Goal: Task Accomplishment & Management: Manage account settings

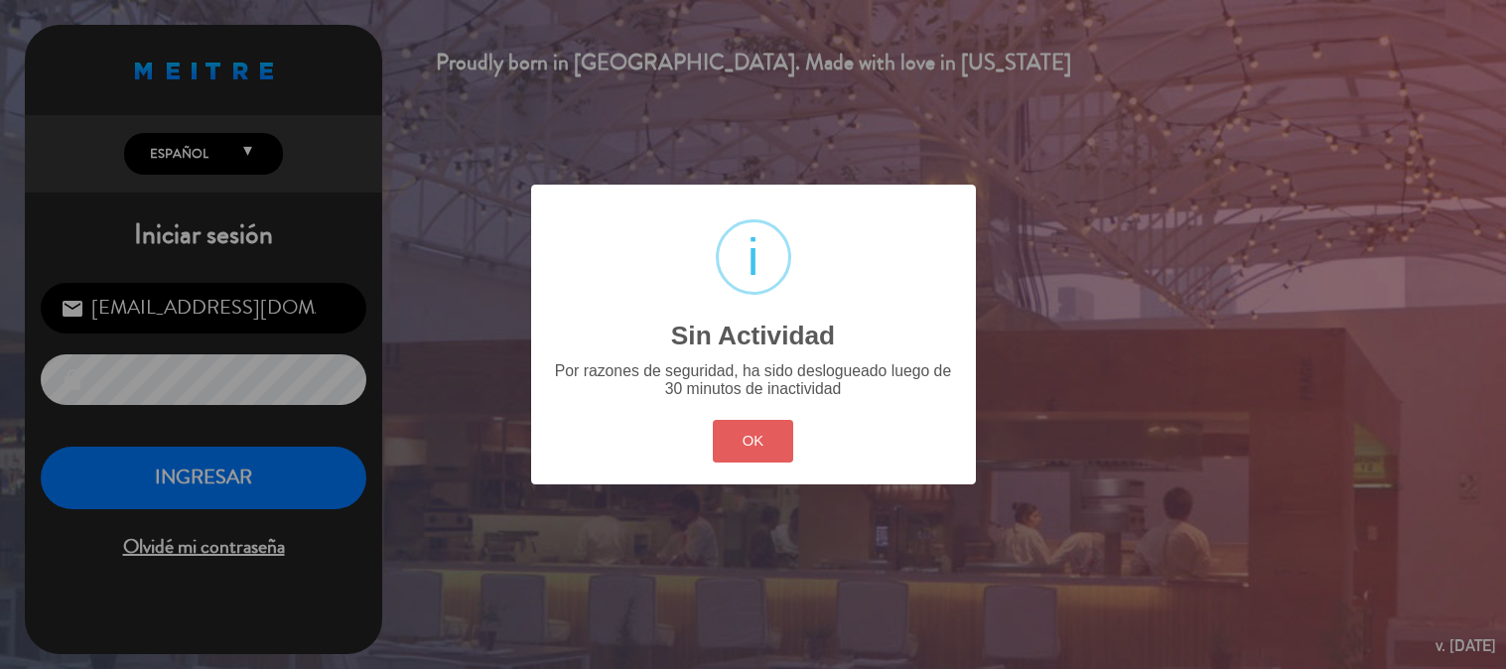
drag, startPoint x: 0, startPoint y: 0, endPoint x: 728, endPoint y: 445, distance: 852.7
click at [729, 447] on button "OK" at bounding box center [753, 441] width 80 height 43
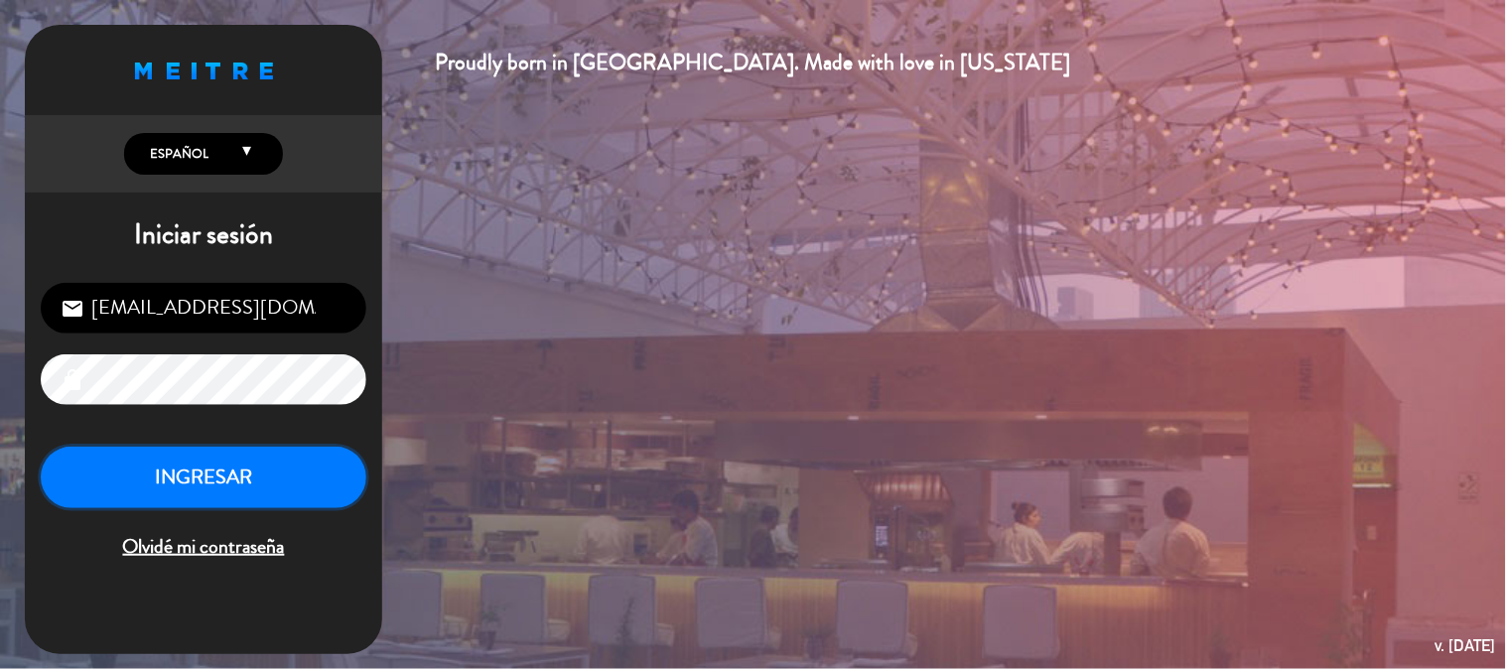
click at [256, 470] on button "INGRESAR" at bounding box center [204, 478] width 326 height 63
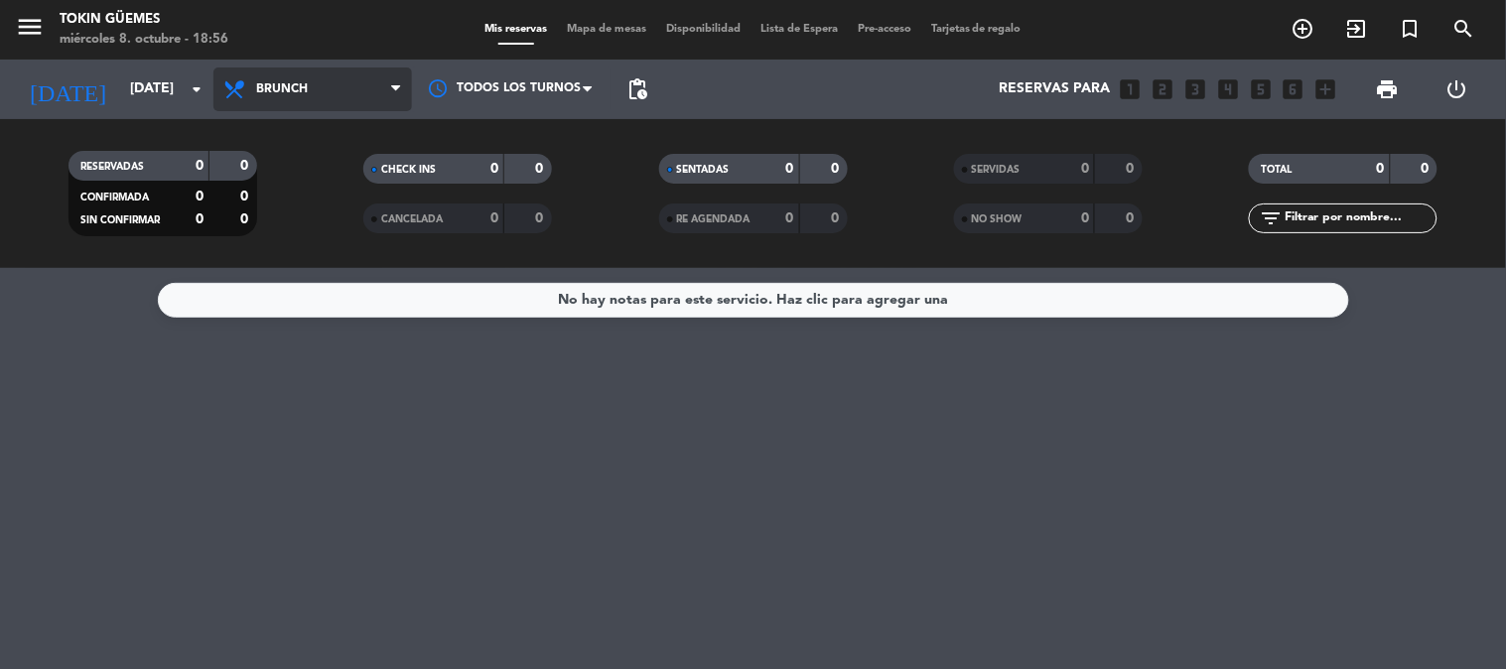
click at [315, 86] on span "Brunch" at bounding box center [312, 89] width 199 height 44
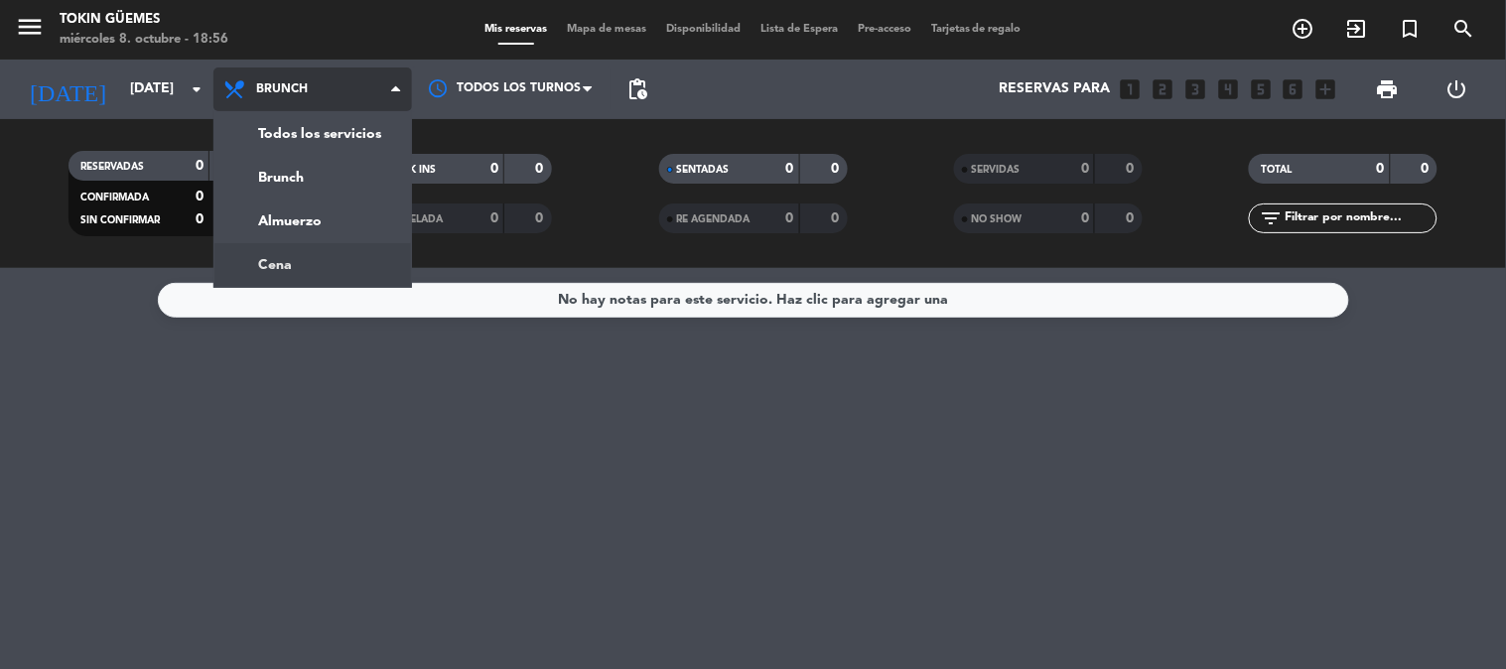
click at [299, 253] on div "menu Tokin [PERSON_NAME] [DATE] 8. octubre - 18:56 Mis reservas Mapa de mesas D…" at bounding box center [753, 134] width 1506 height 268
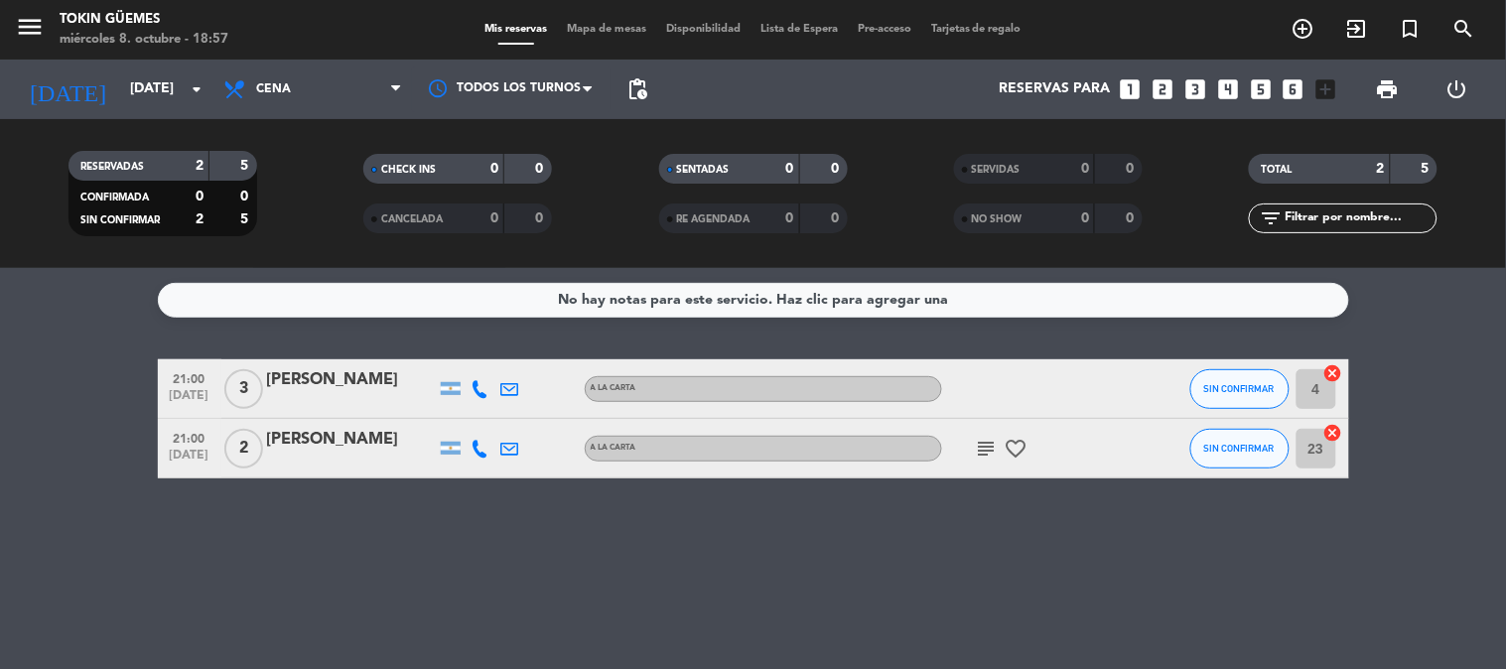
click at [988, 447] on icon "subject" at bounding box center [987, 449] width 24 height 24
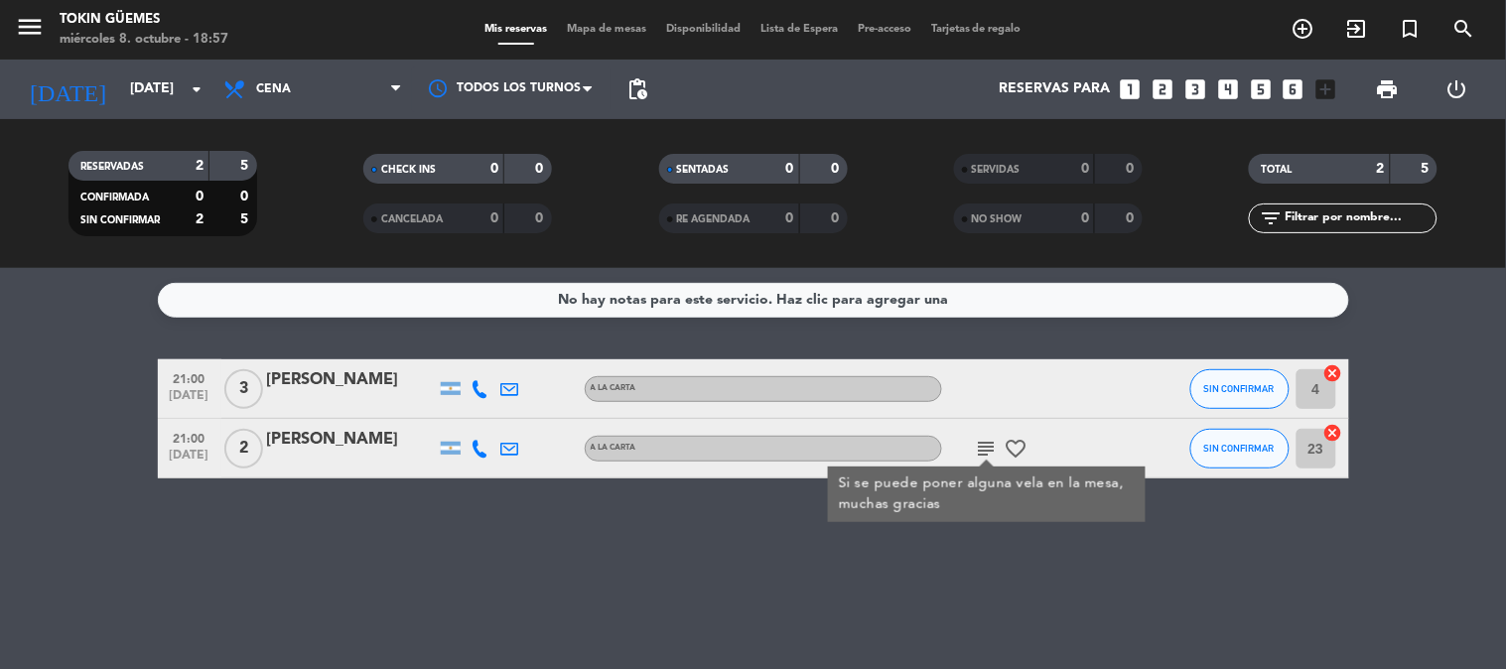
click at [988, 447] on icon "subject" at bounding box center [987, 449] width 24 height 24
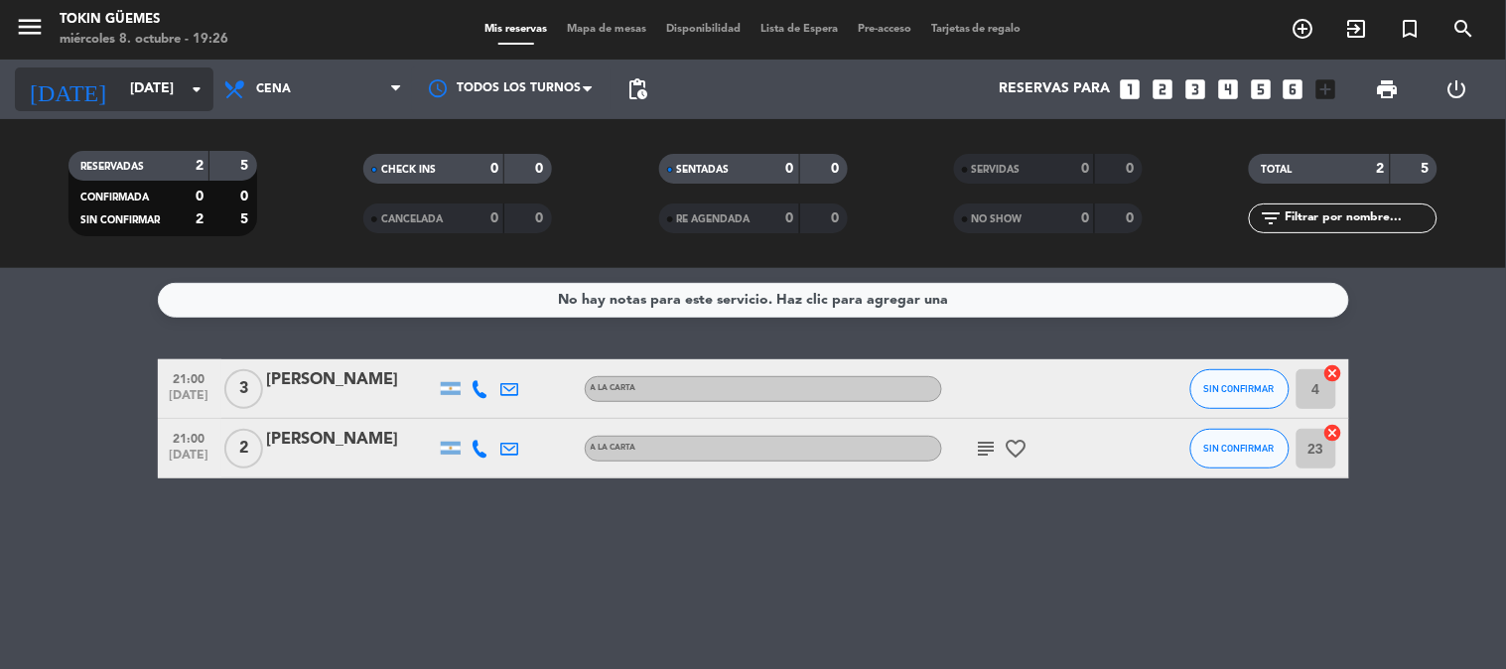
click at [134, 87] on input "[DATE]" at bounding box center [214, 89] width 189 height 36
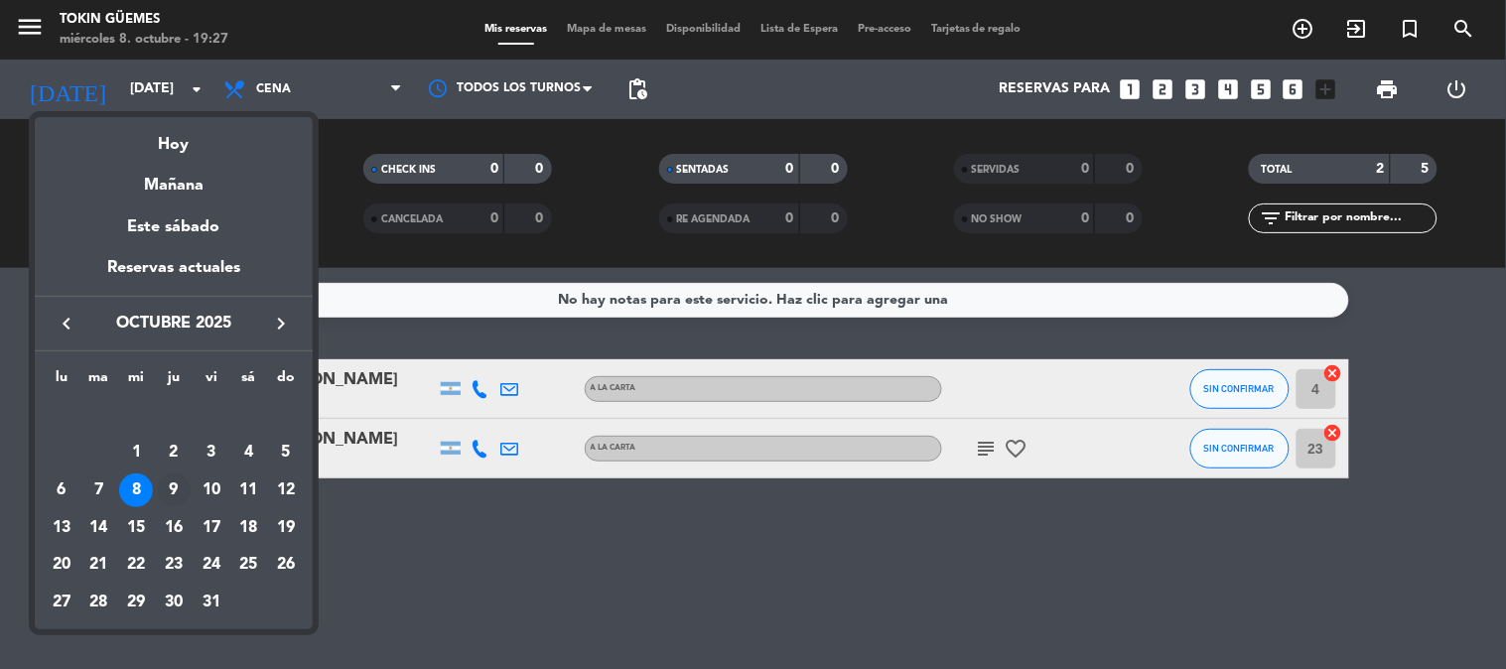
click at [167, 483] on div "9" at bounding box center [174, 490] width 34 height 34
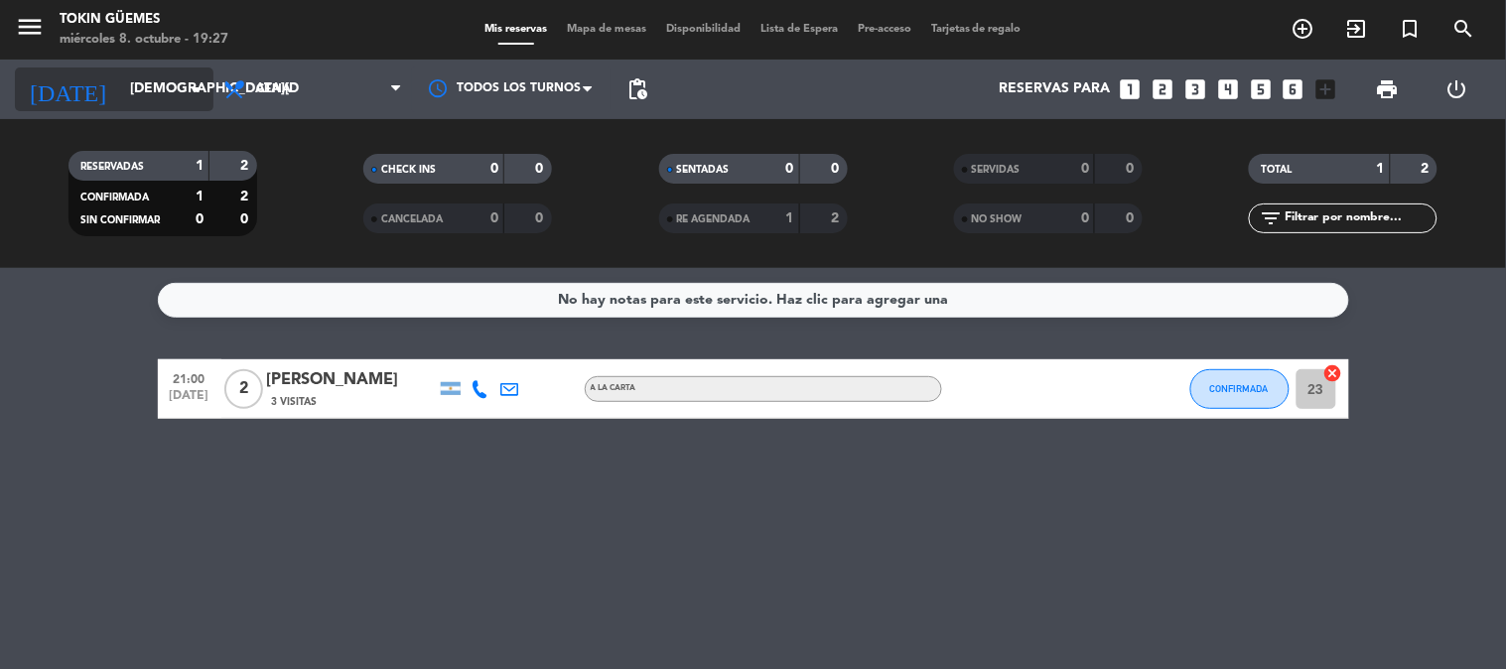
click at [161, 87] on input "[DEMOGRAPHIC_DATA][DATE]" at bounding box center [214, 89] width 189 height 36
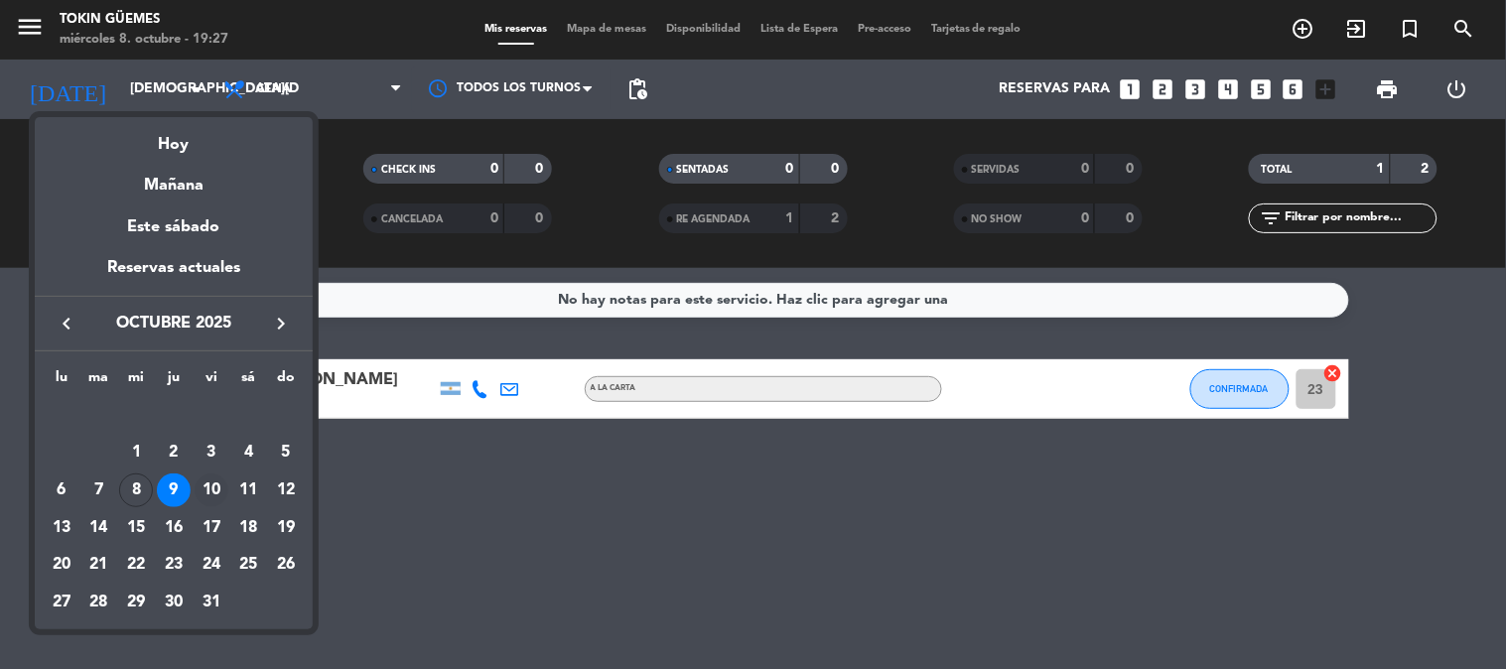
click at [214, 489] on div "10" at bounding box center [212, 490] width 34 height 34
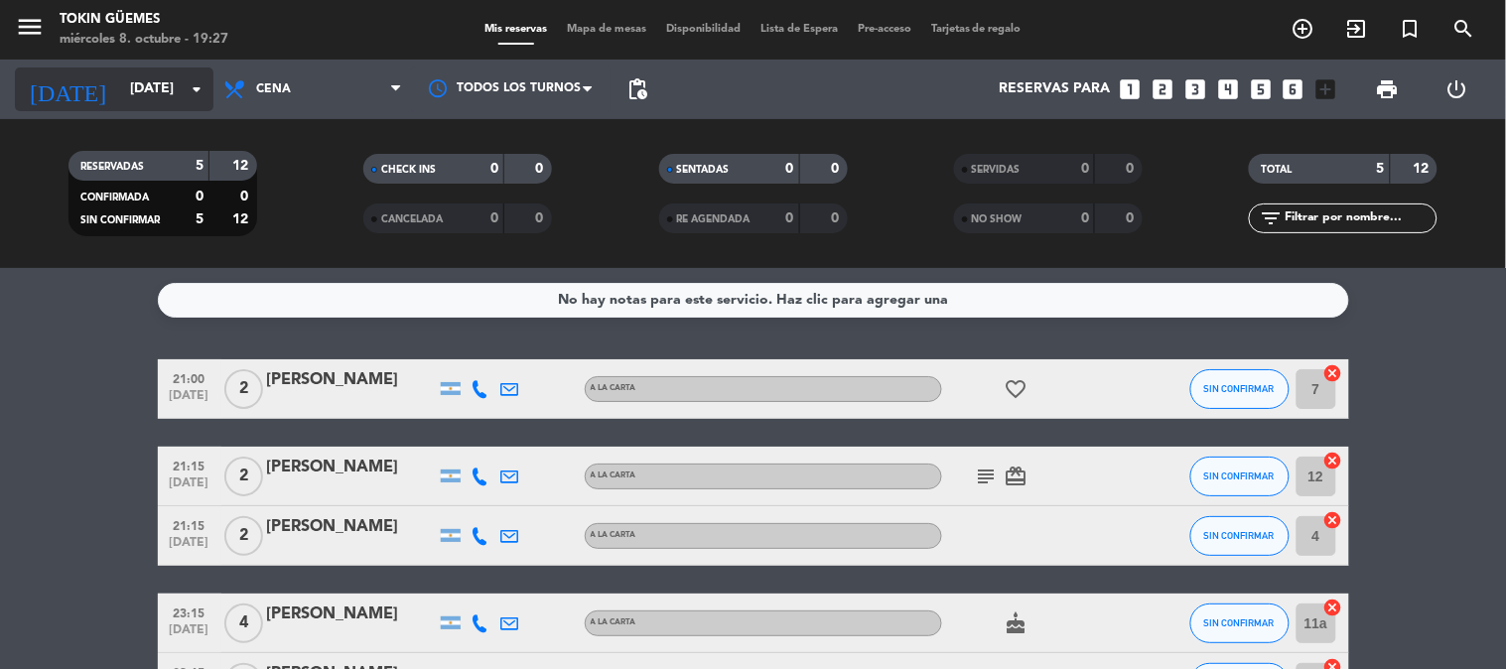
click at [159, 97] on input "[DATE]" at bounding box center [214, 89] width 189 height 36
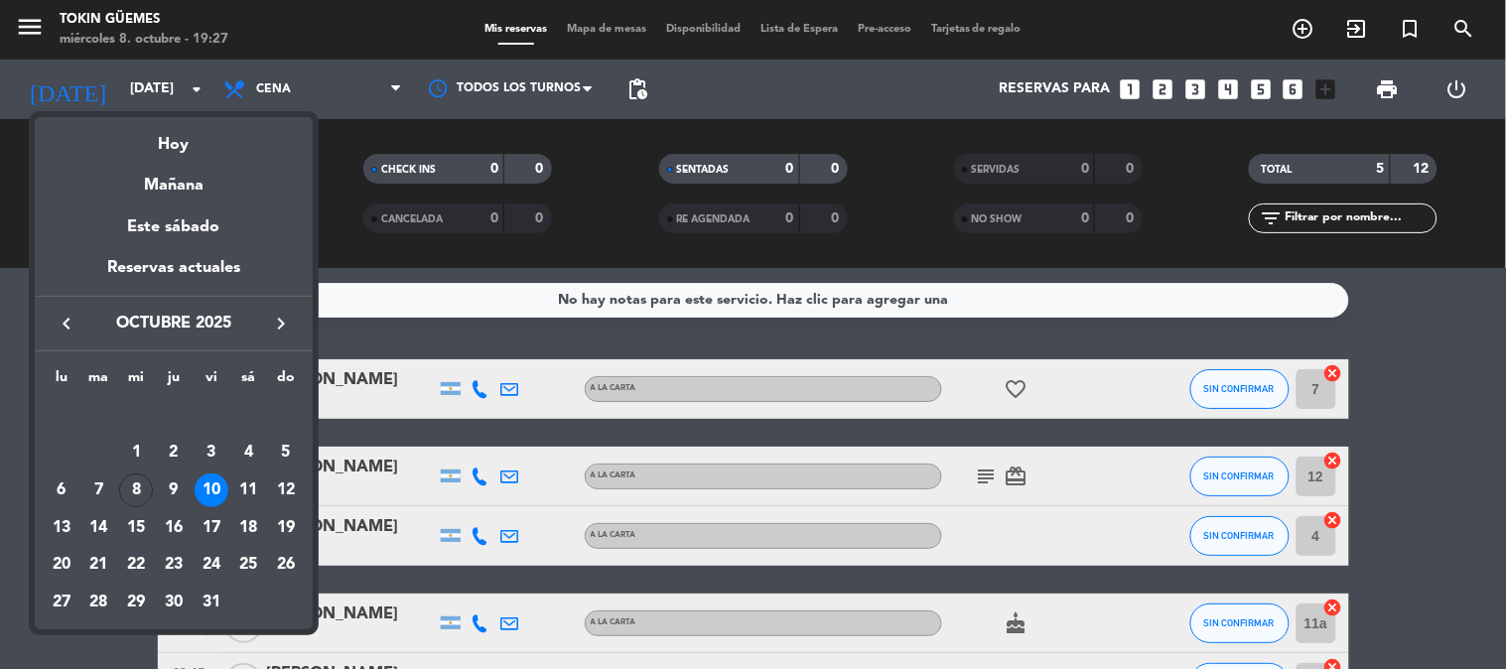
click at [246, 482] on div "11" at bounding box center [248, 490] width 34 height 34
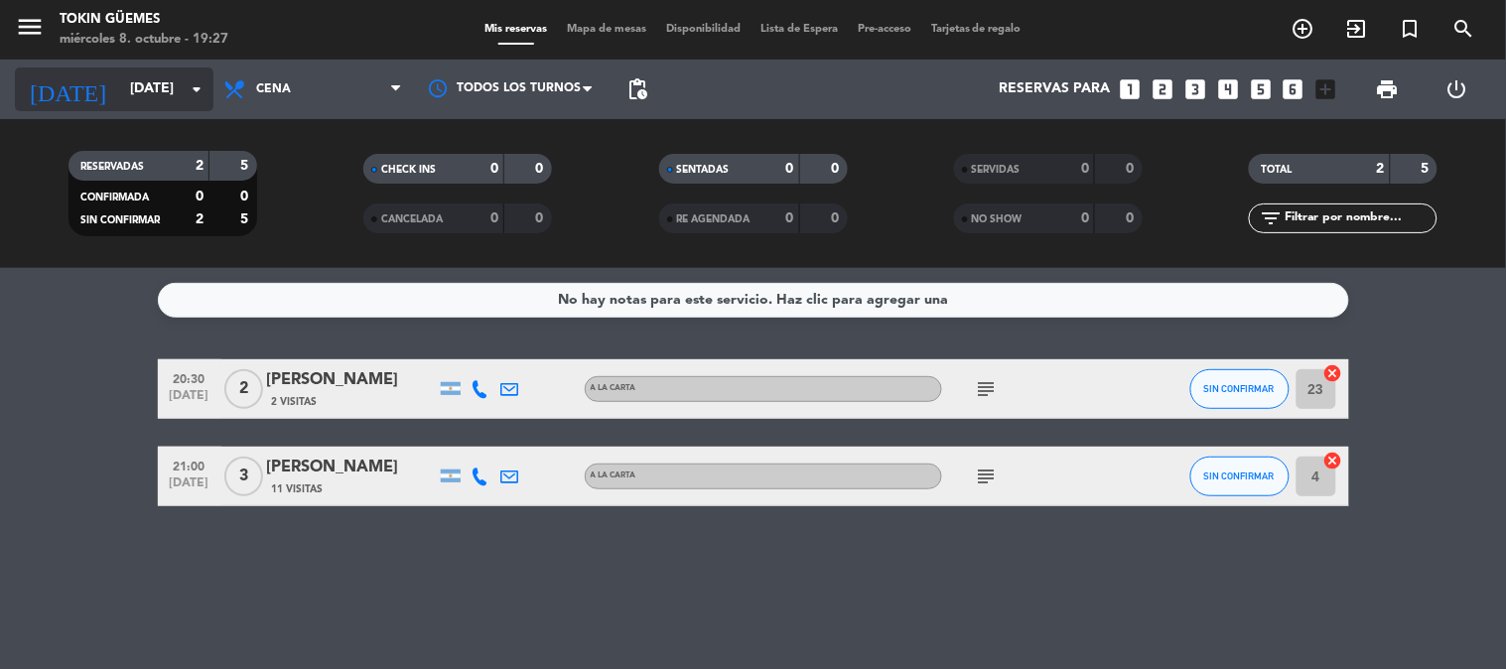
click at [181, 85] on input "[DATE]" at bounding box center [214, 89] width 189 height 36
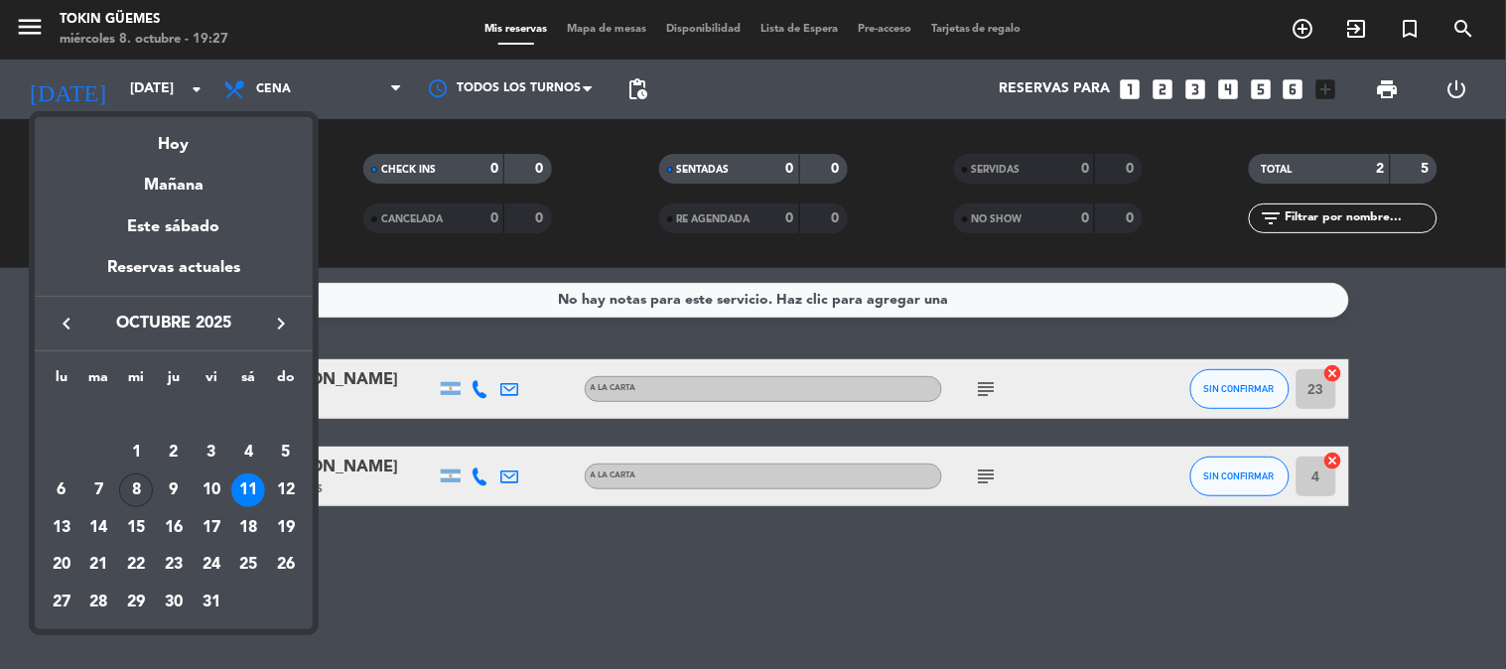
click at [121, 489] on div "8" at bounding box center [136, 490] width 34 height 34
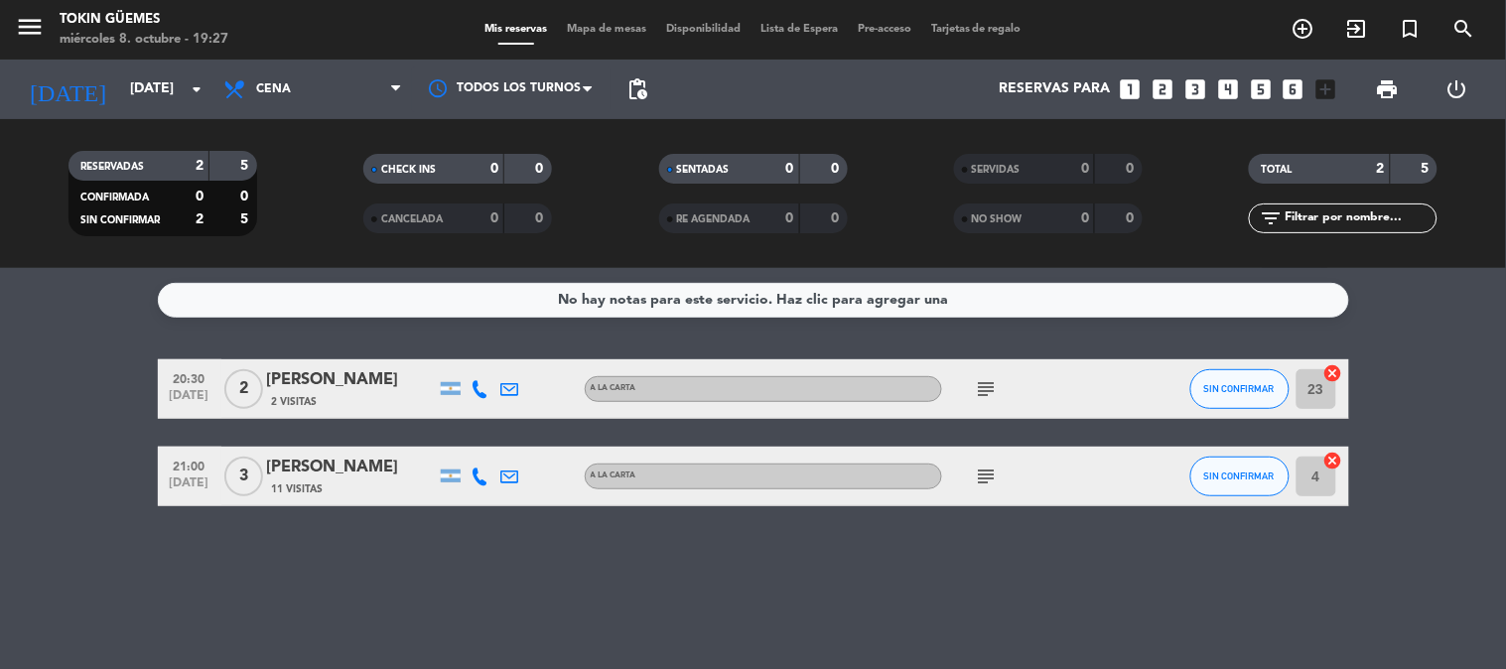
type input "[DATE]"
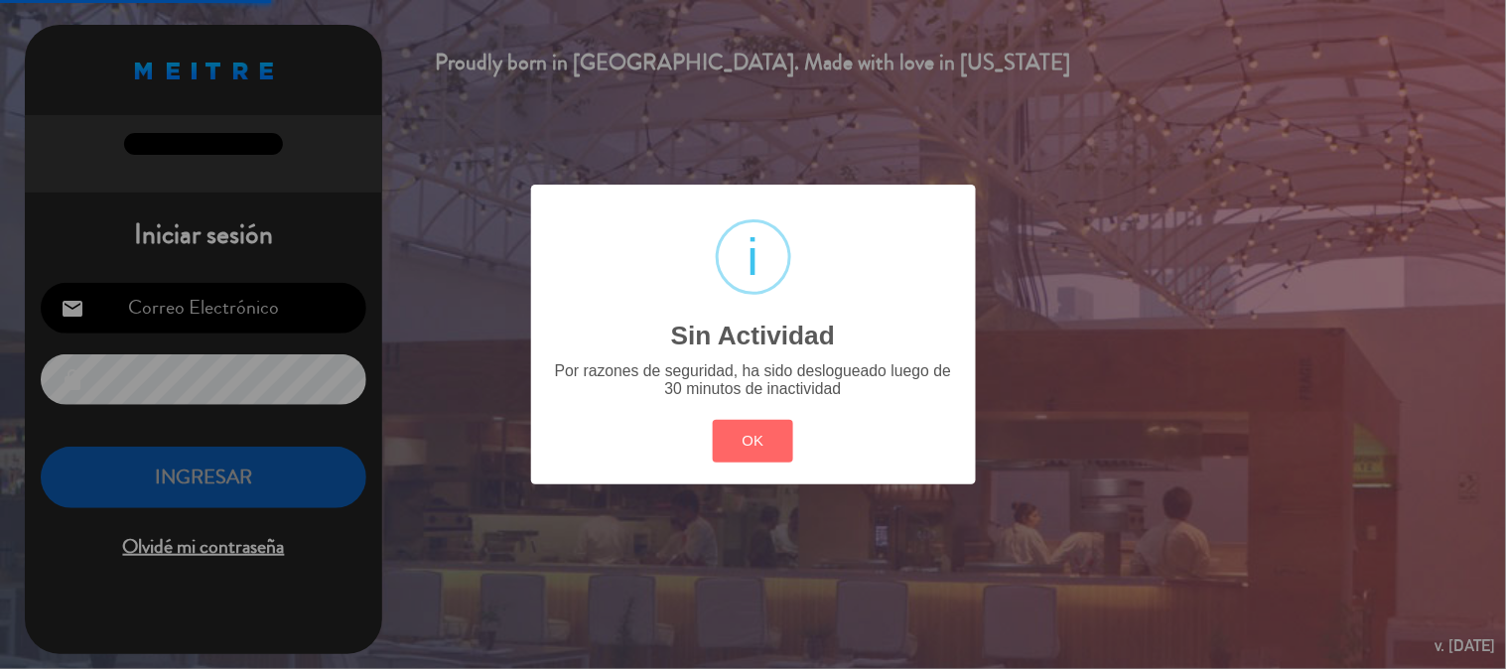
type input "[EMAIL_ADDRESS][DOMAIN_NAME]"
